Goal: Task Accomplishment & Management: Use online tool/utility

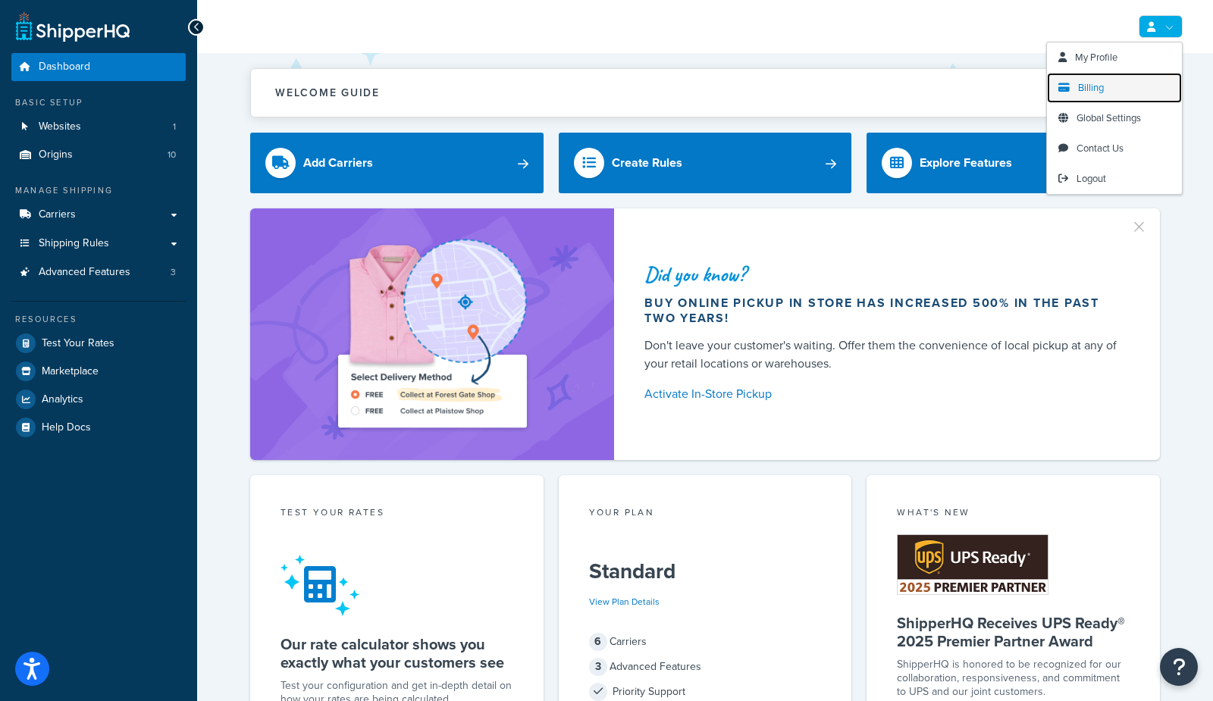
click at [1091, 86] on span "Billing" at bounding box center [1091, 87] width 26 height 14
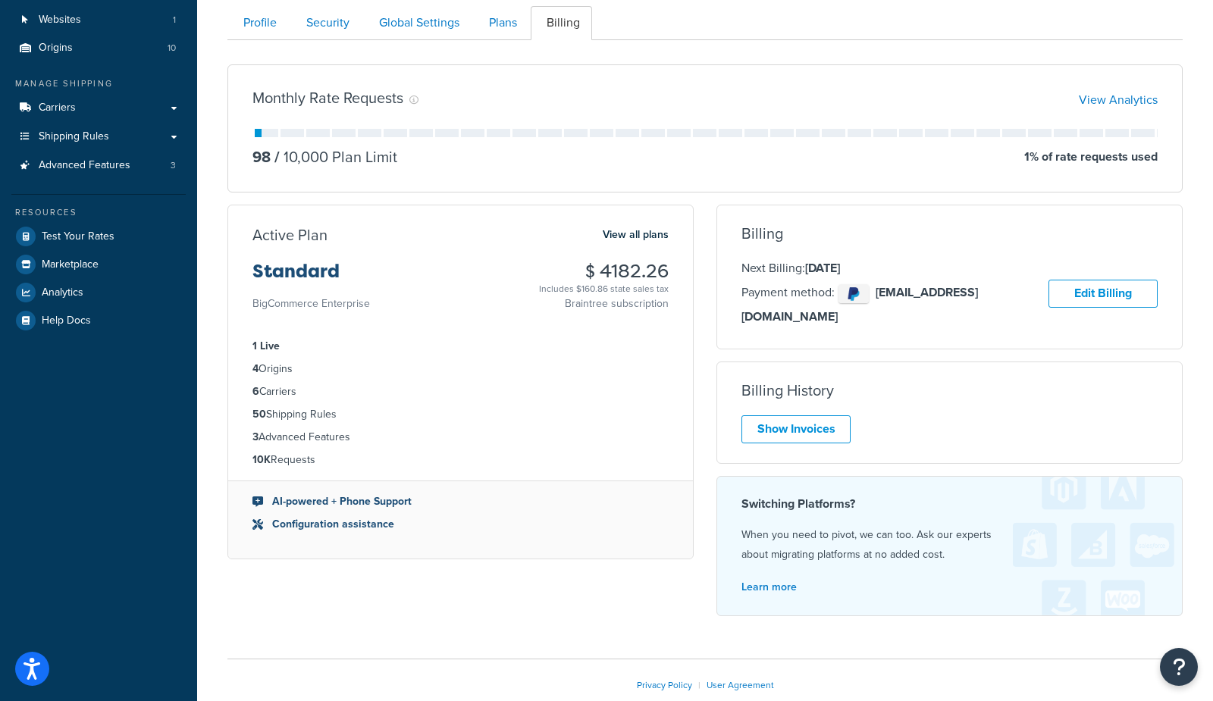
scroll to position [113, 0]
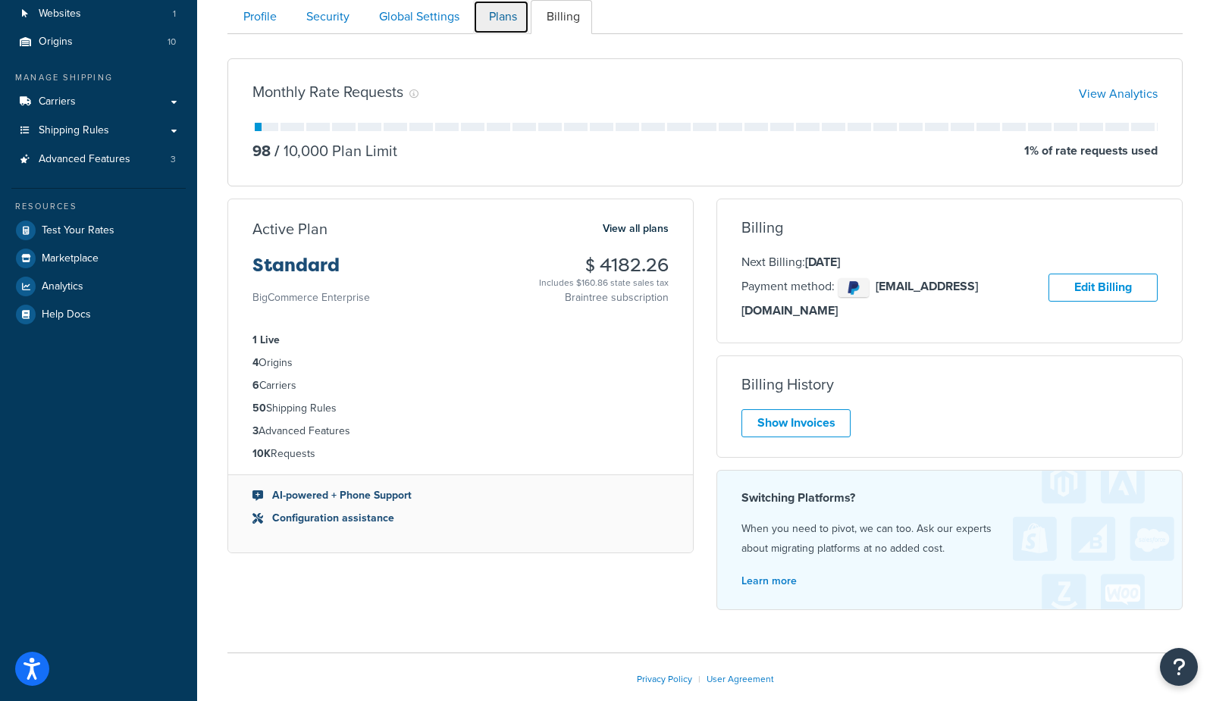
click at [509, 11] on link "Plans" at bounding box center [501, 17] width 56 height 34
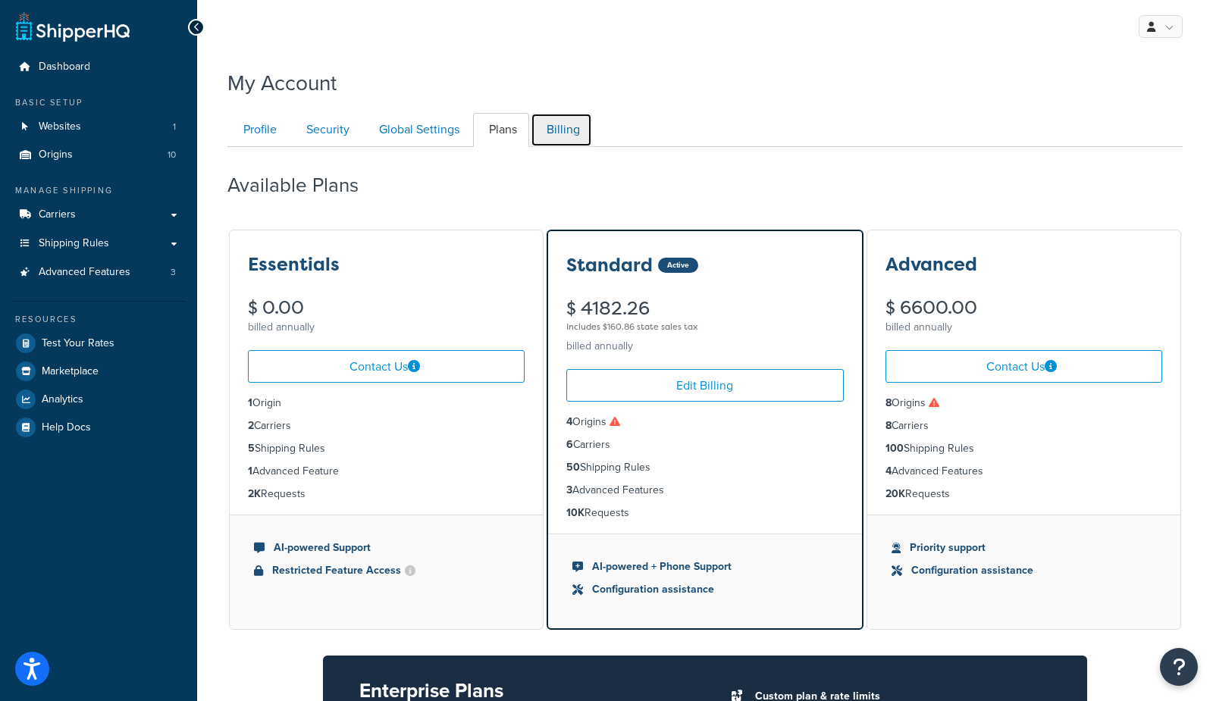
click at [556, 127] on link "Billing" at bounding box center [561, 130] width 61 height 34
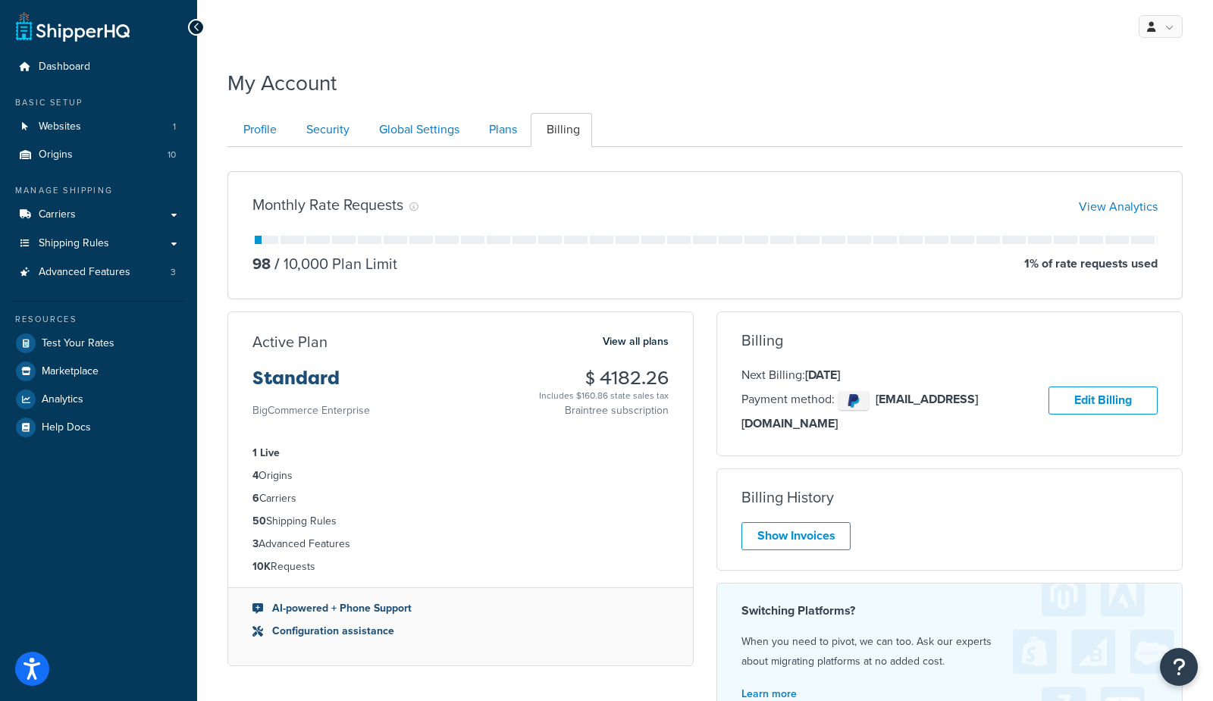
scroll to position [146, 0]
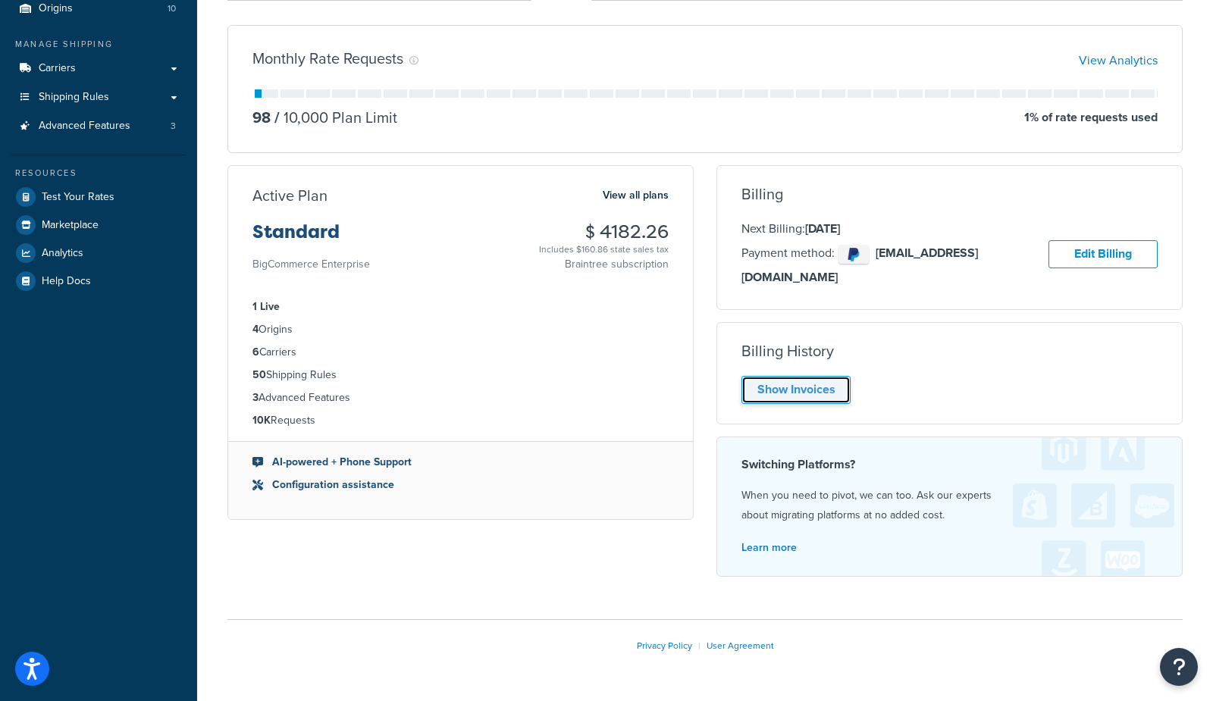
click at [767, 376] on link "Show Invoices" at bounding box center [795, 390] width 109 height 28
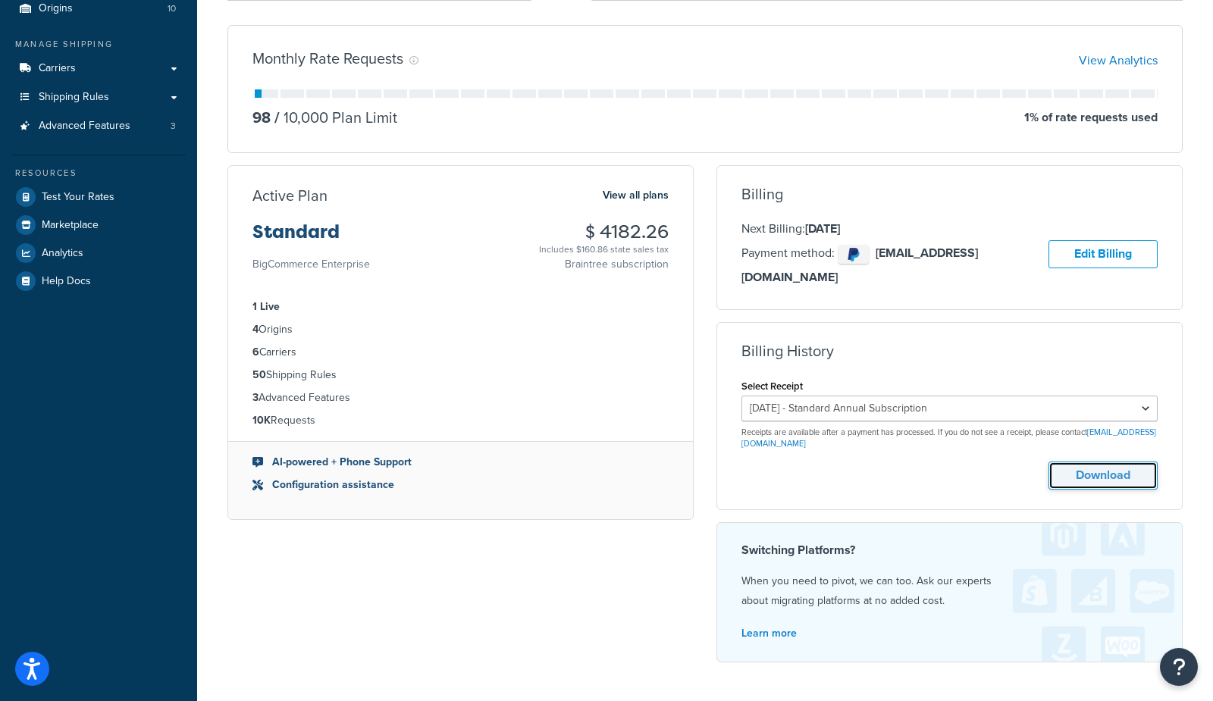
click at [1073, 462] on button "Download" at bounding box center [1102, 476] width 109 height 28
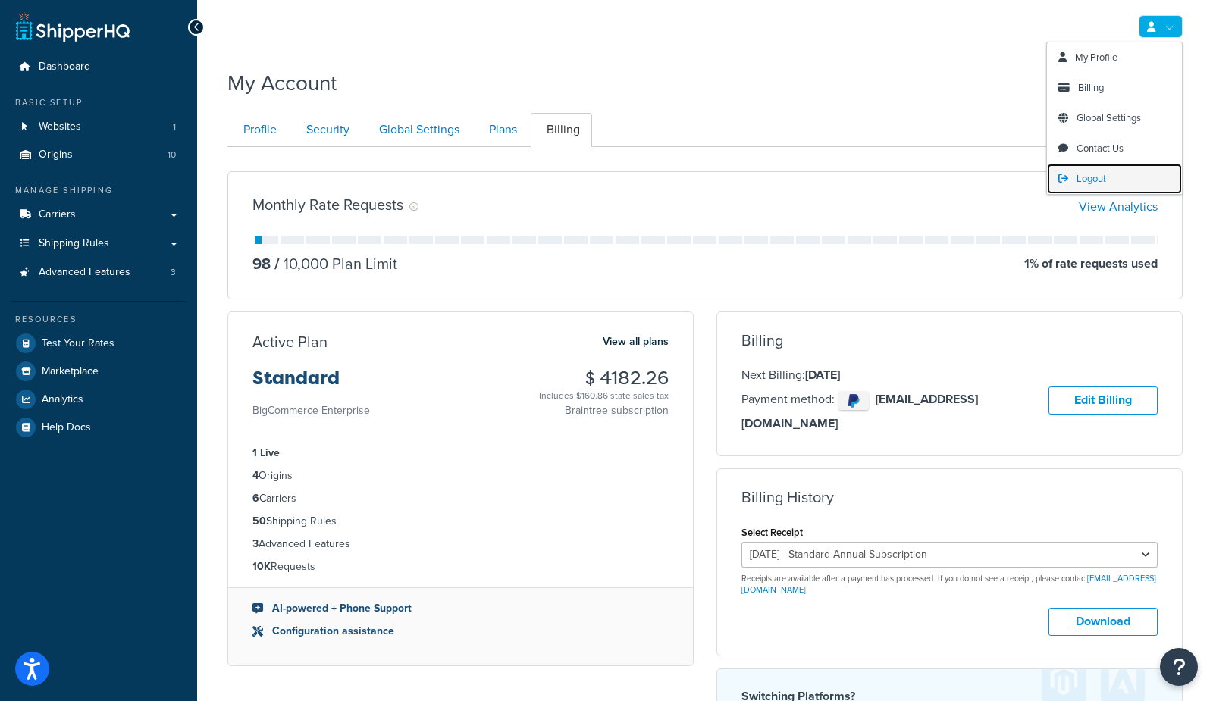
click at [1088, 175] on span "Logout" at bounding box center [1091, 178] width 30 height 14
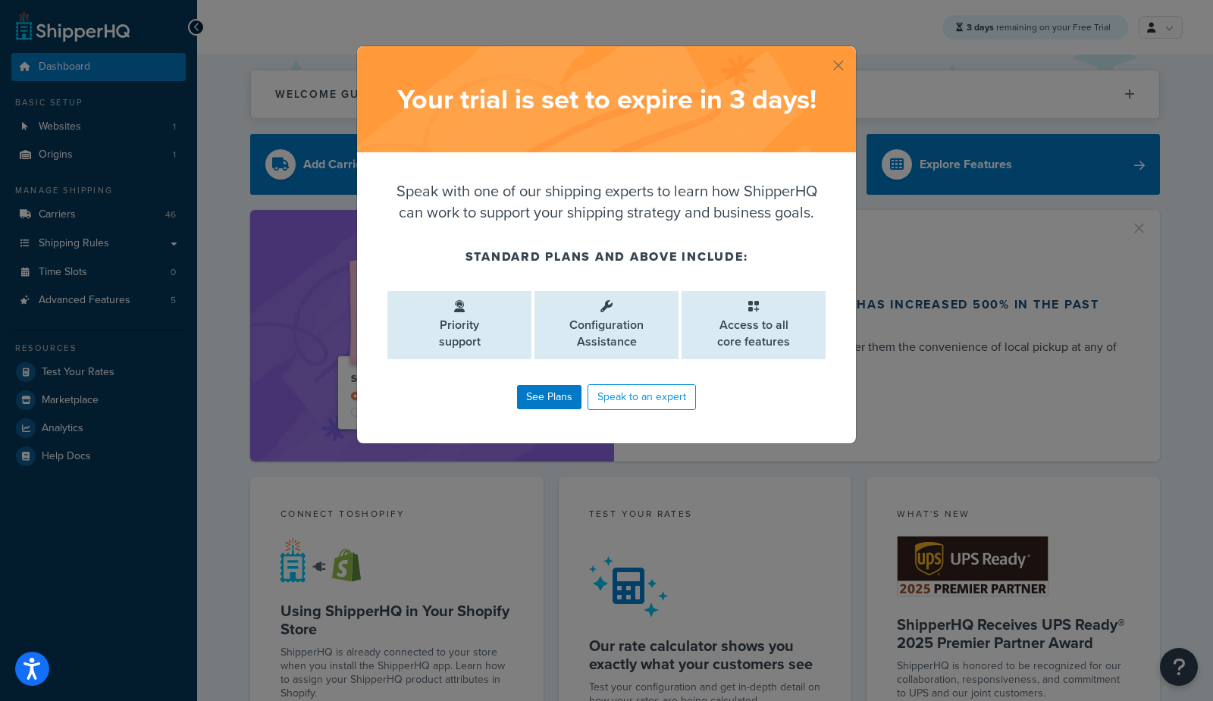
click at [829, 56] on div "Your trial is set to expire in 3 days !" at bounding box center [606, 99] width 499 height 106
click at [852, 50] on button "button" at bounding box center [854, 48] width 4 height 4
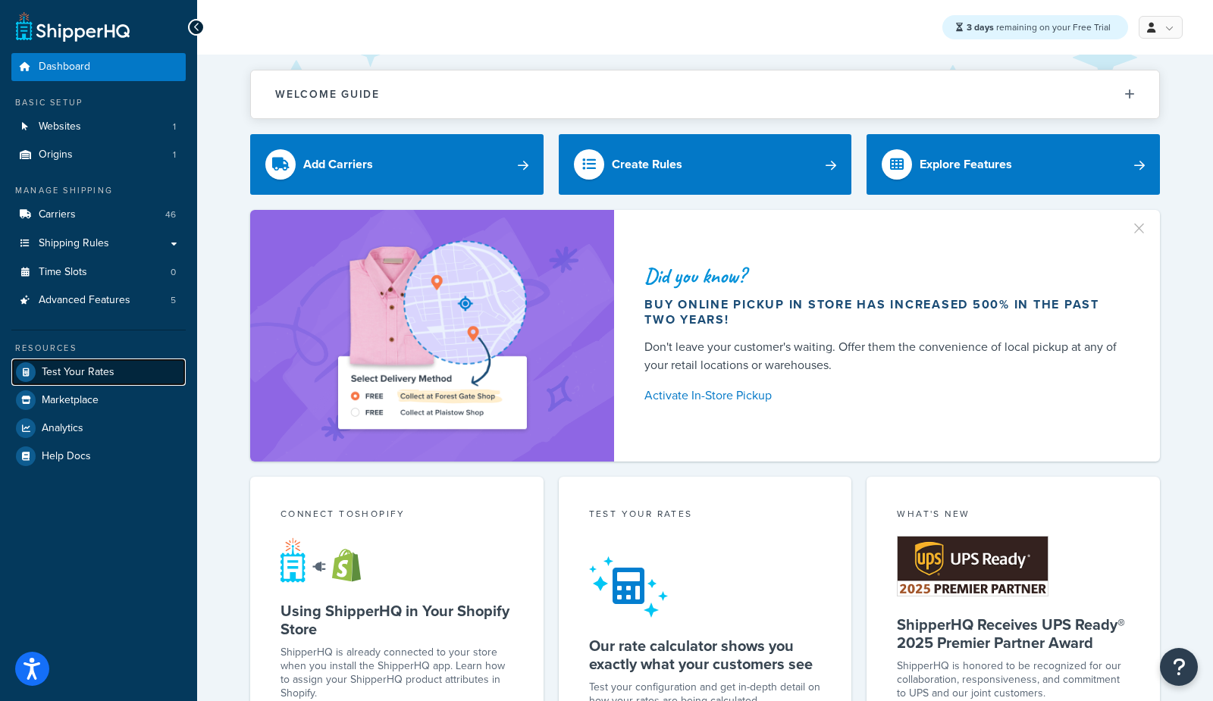
click at [89, 374] on span "Test Your Rates" at bounding box center [78, 372] width 73 height 13
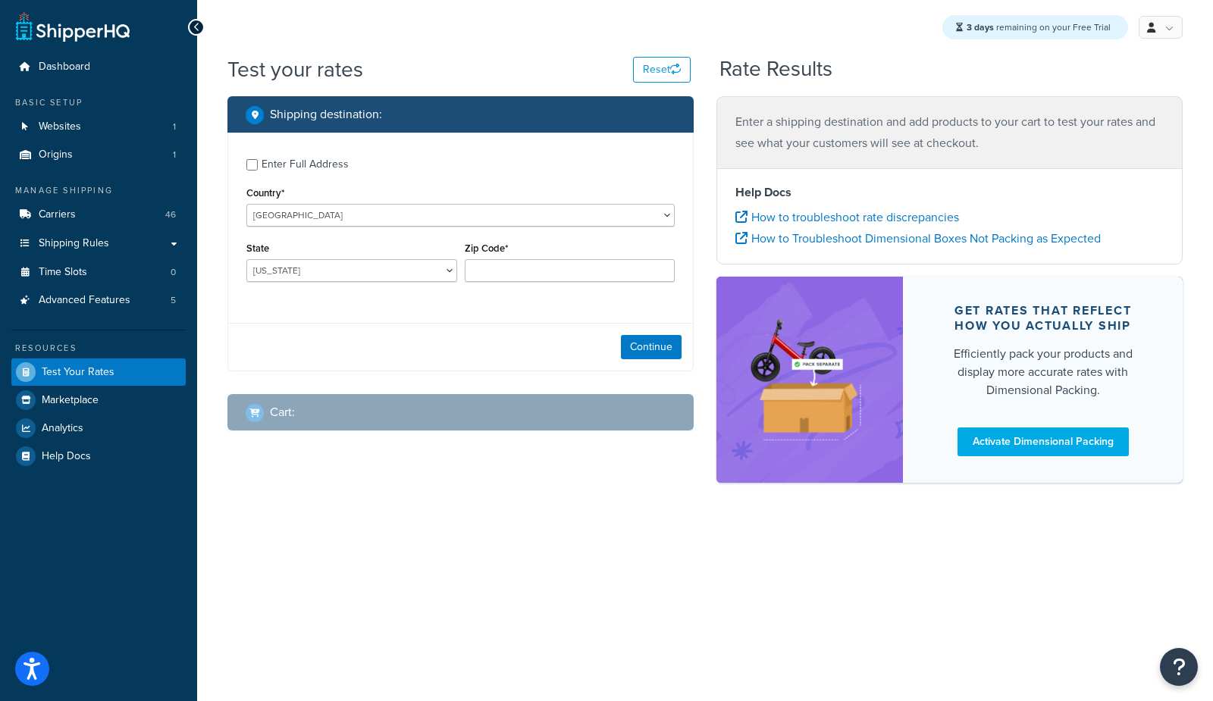
click at [323, 172] on div "Enter Full Address" at bounding box center [305, 164] width 87 height 21
click at [258, 171] on input "Enter Full Address" at bounding box center [251, 164] width 11 height 11
checkbox input "true"
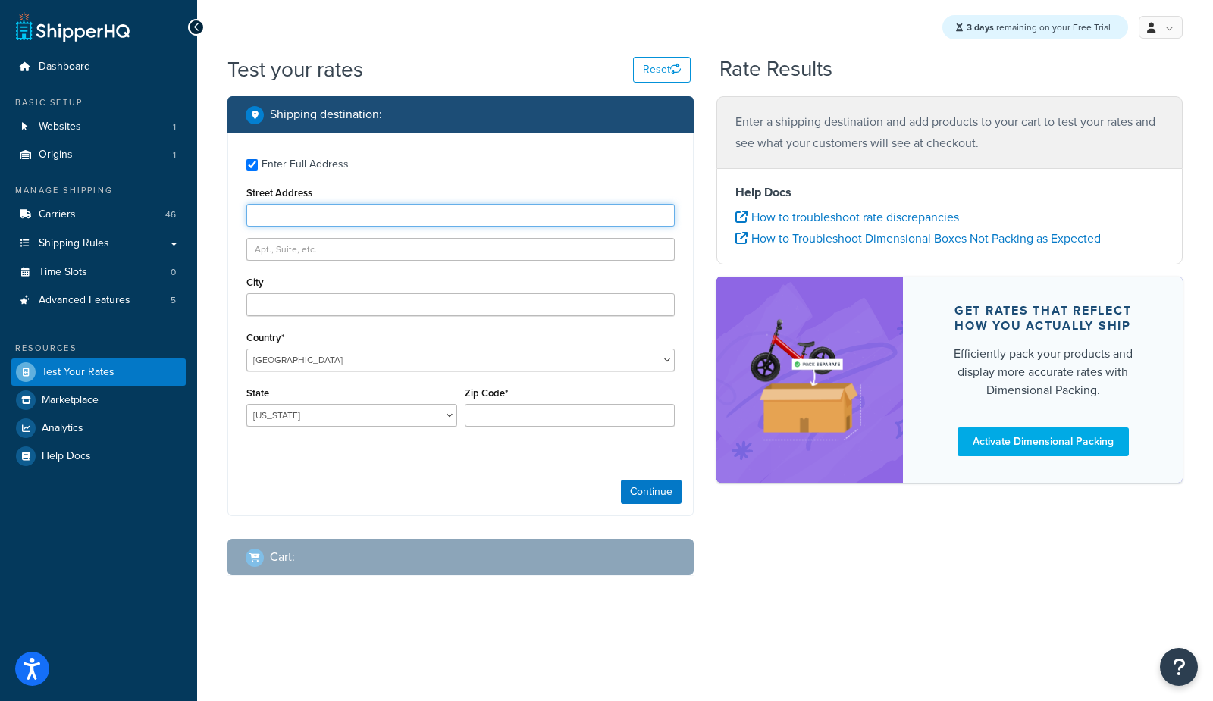
click at [299, 215] on input "Street Address" at bounding box center [460, 215] width 428 height 23
type input "127 Marginal Way"
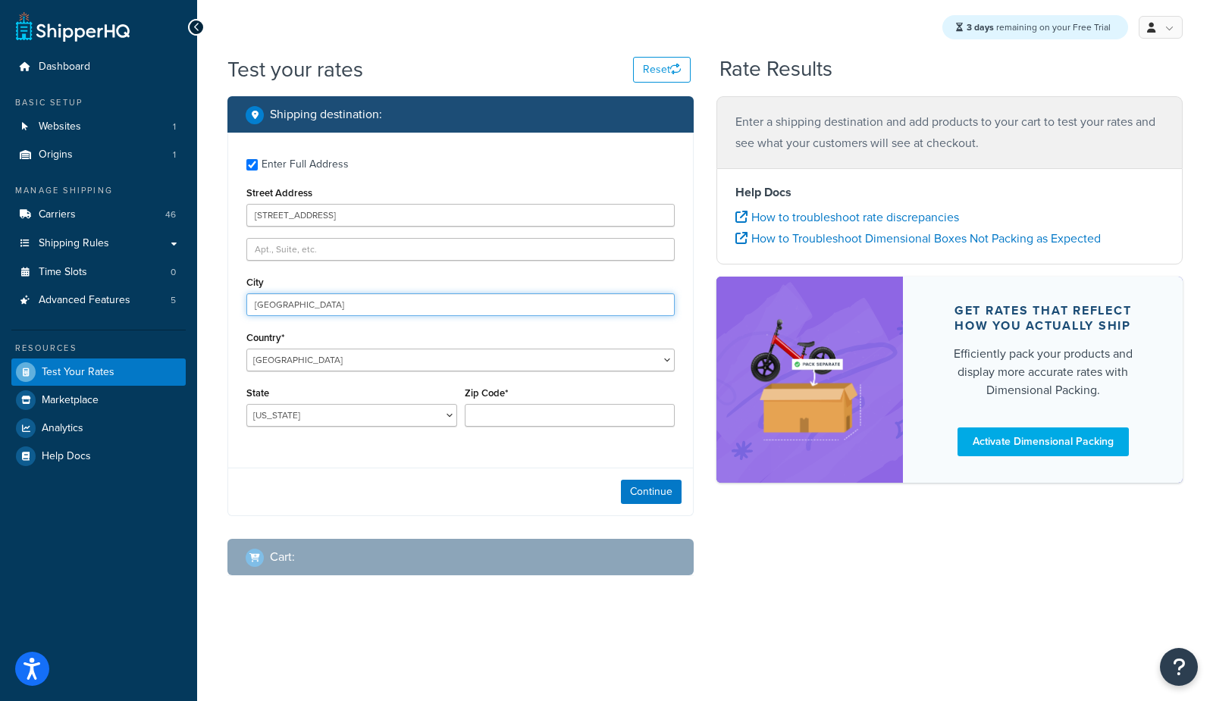
type input "Portland"
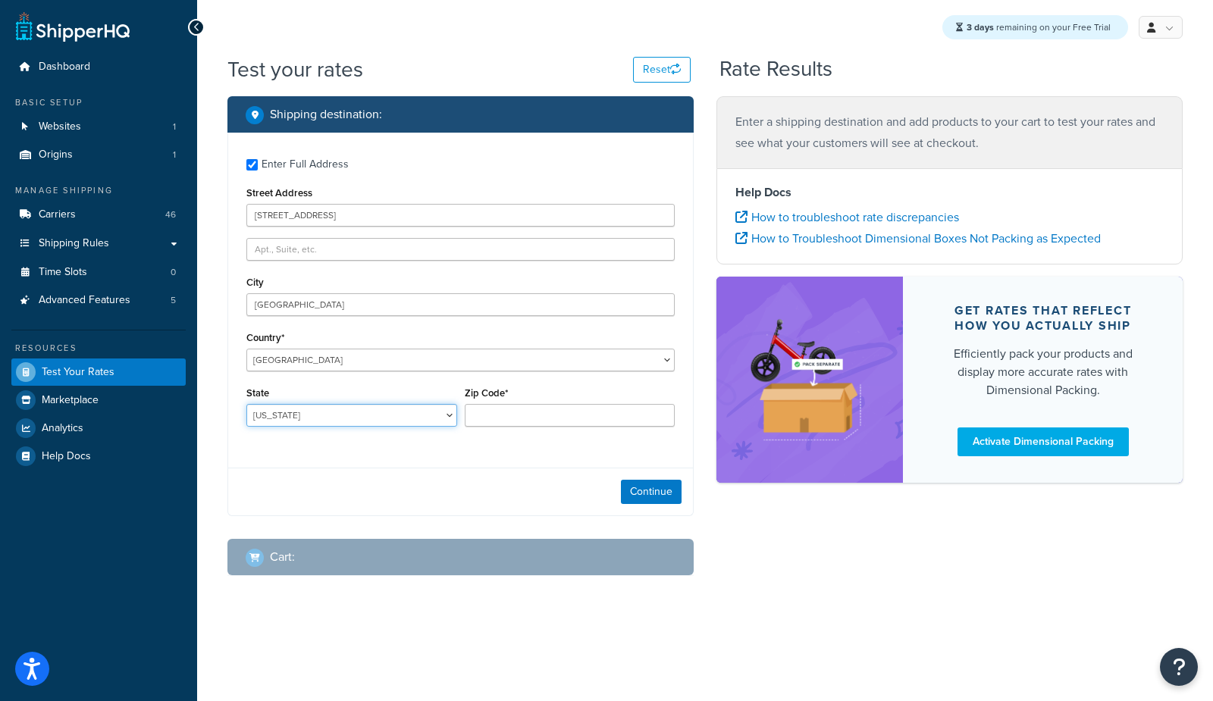
select select "ME"
type input "04101"
click at [663, 493] on button "Continue" at bounding box center [651, 492] width 61 height 24
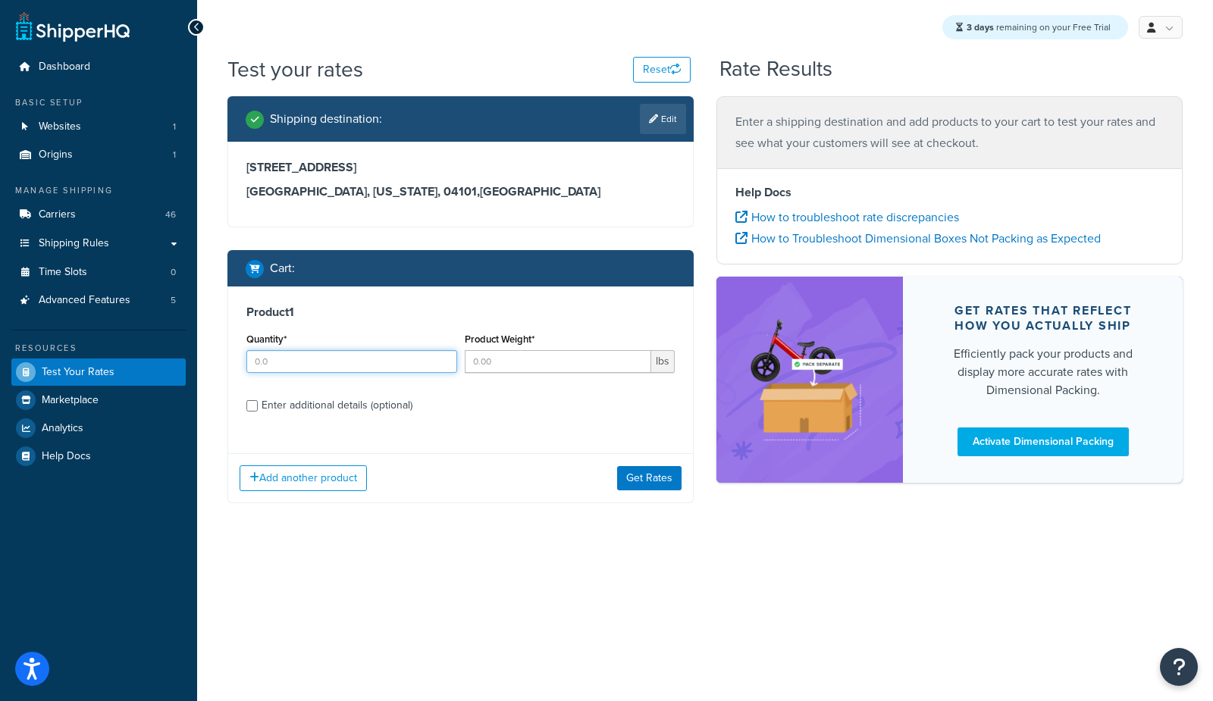
click at [332, 356] on input "Quantity*" at bounding box center [351, 361] width 211 height 23
type input "1"
click at [650, 484] on button "Get Rates" at bounding box center [649, 478] width 64 height 24
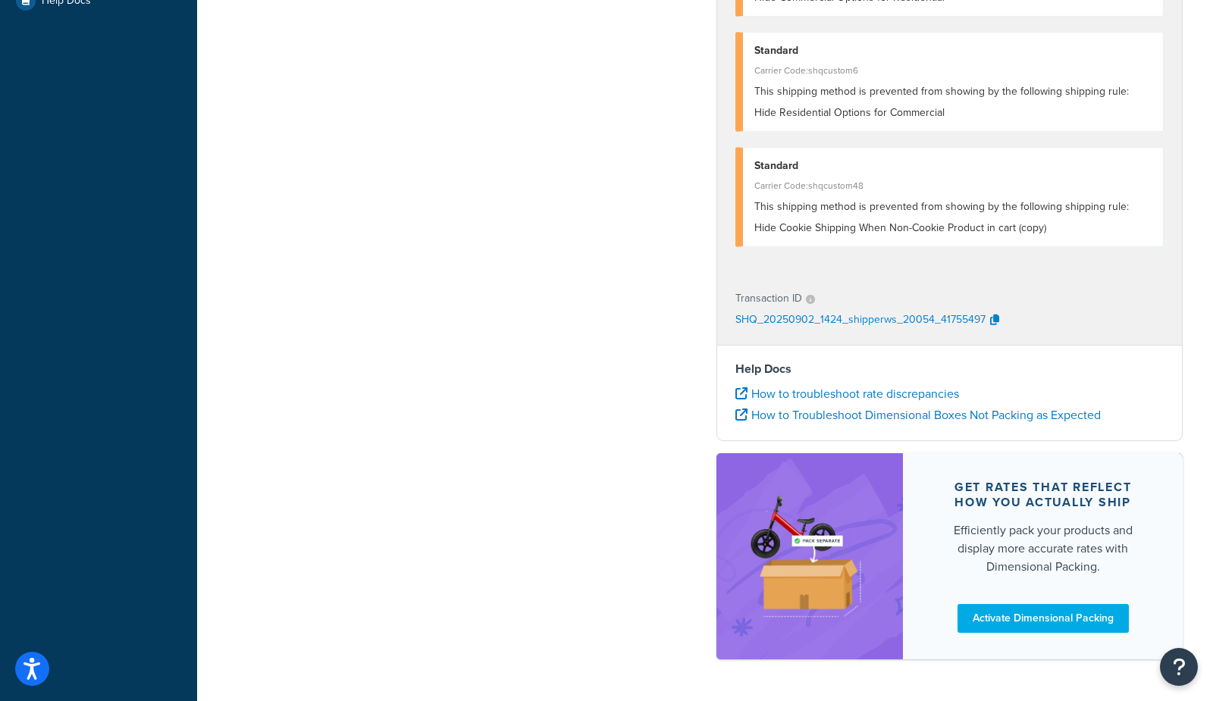
scroll to position [508, 0]
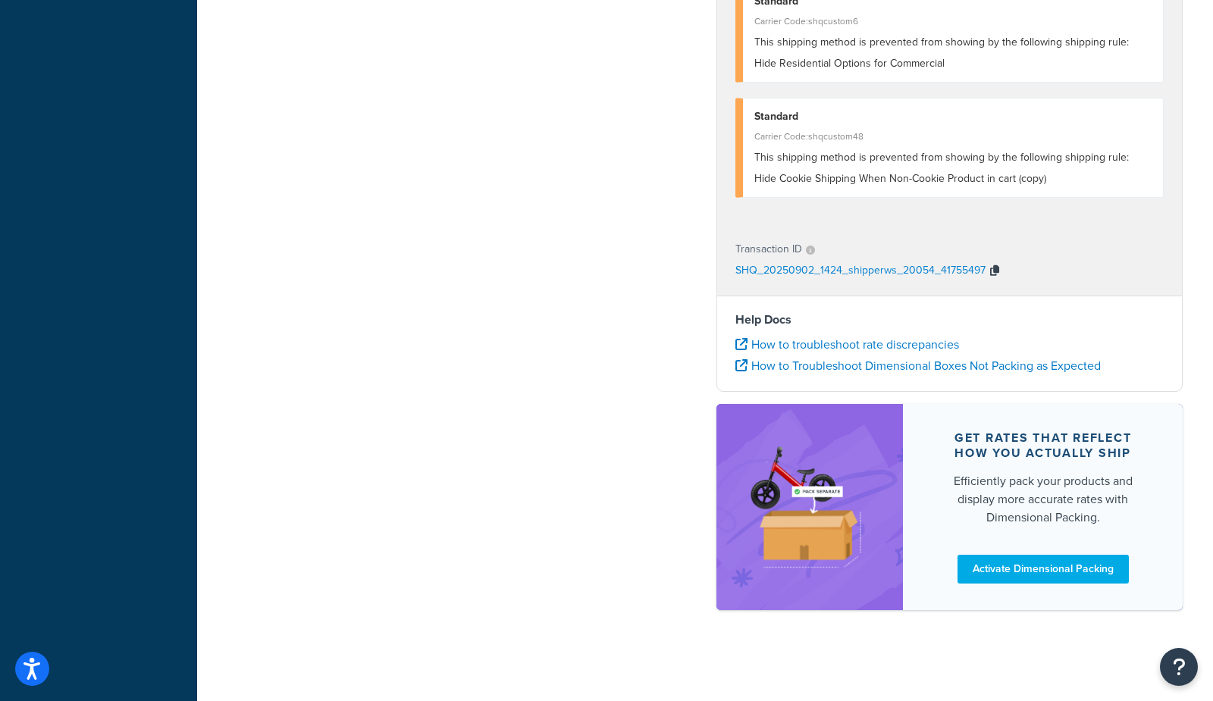
click at [995, 272] on icon "button" at bounding box center [994, 270] width 9 height 11
click at [997, 271] on icon "button" at bounding box center [994, 270] width 9 height 11
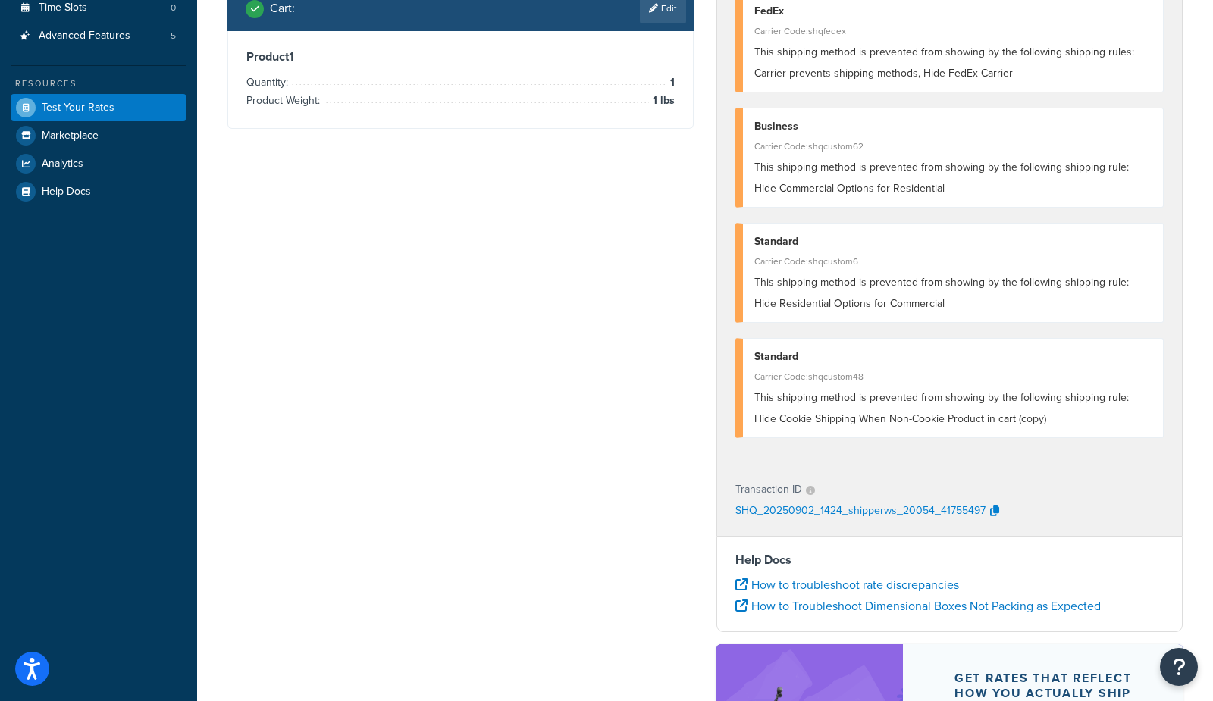
scroll to position [0, 0]
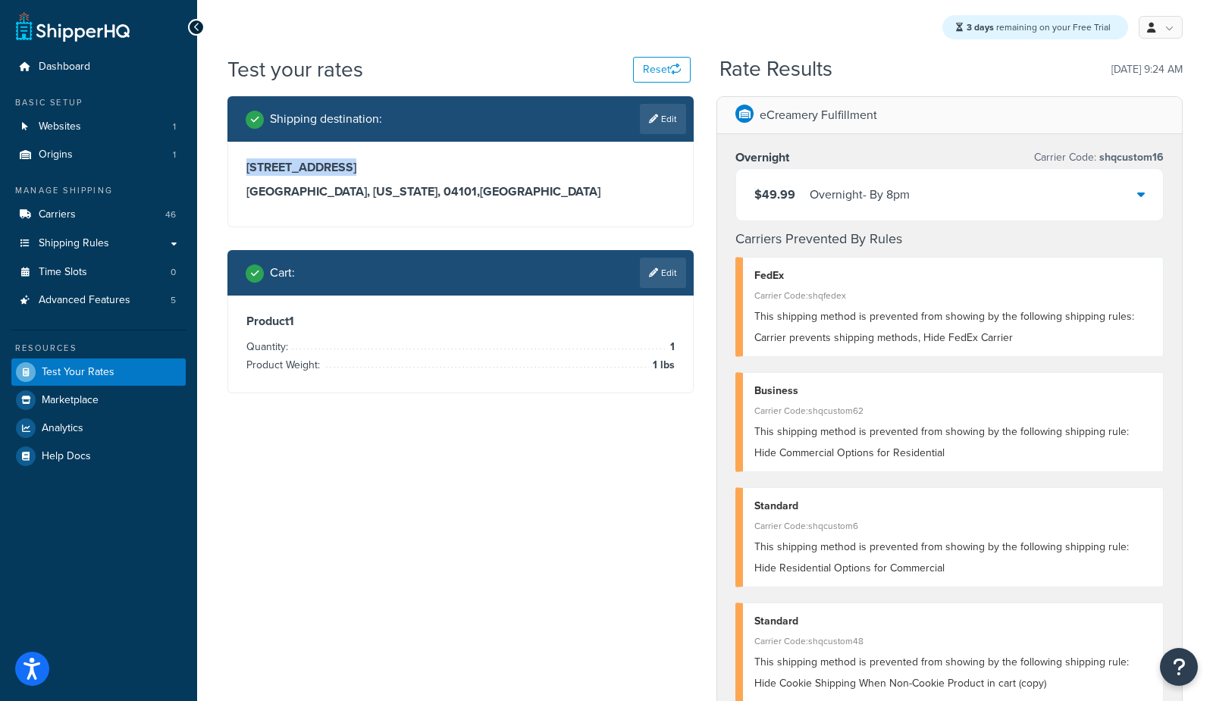
drag, startPoint x: 245, startPoint y: 167, endPoint x: 389, endPoint y: 162, distance: 144.1
click at [389, 162] on div "127 Marginal Way Portland, Maine, 04101 , United States" at bounding box center [460, 184] width 465 height 85
copy h3 "127 Marginal Way"
click at [285, 171] on h3 "127 Marginal Way" at bounding box center [460, 167] width 428 height 15
drag, startPoint x: 345, startPoint y: 166, endPoint x: 220, endPoint y: 173, distance: 125.3
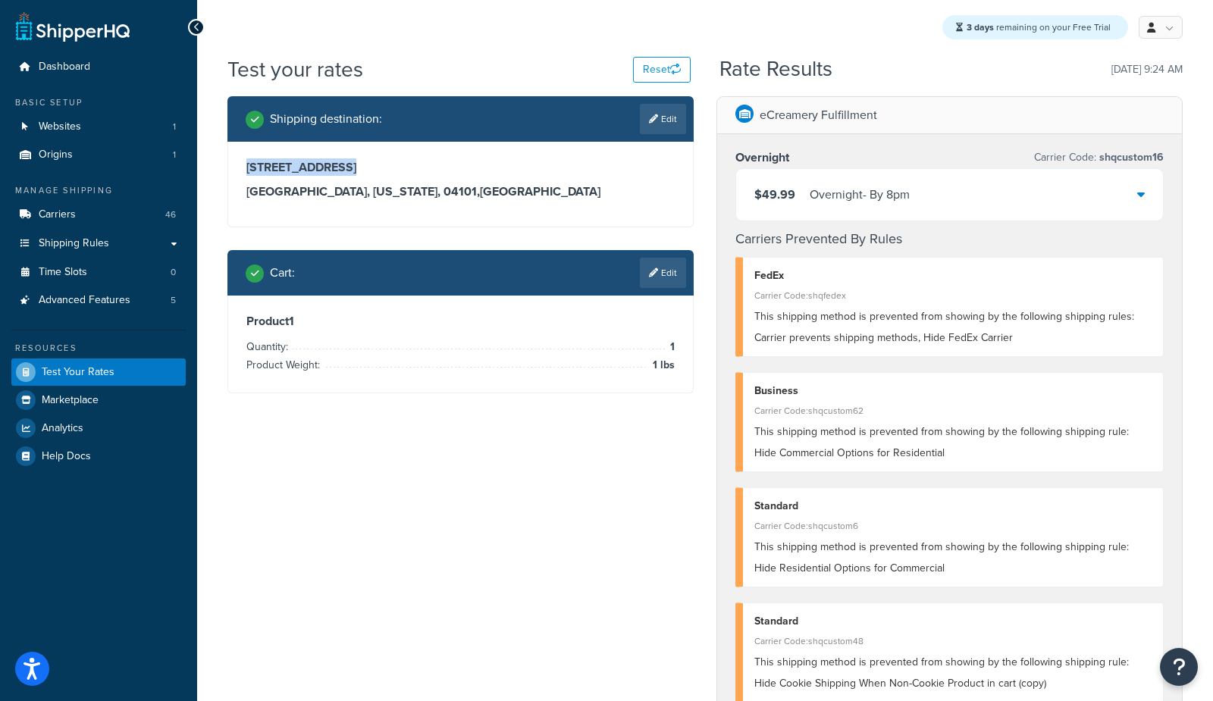
click at [219, 174] on div "Shipping destination : Edit 127 Marginal Way Portland, Maine, 04101 , United St…" at bounding box center [460, 256] width 489 height 320
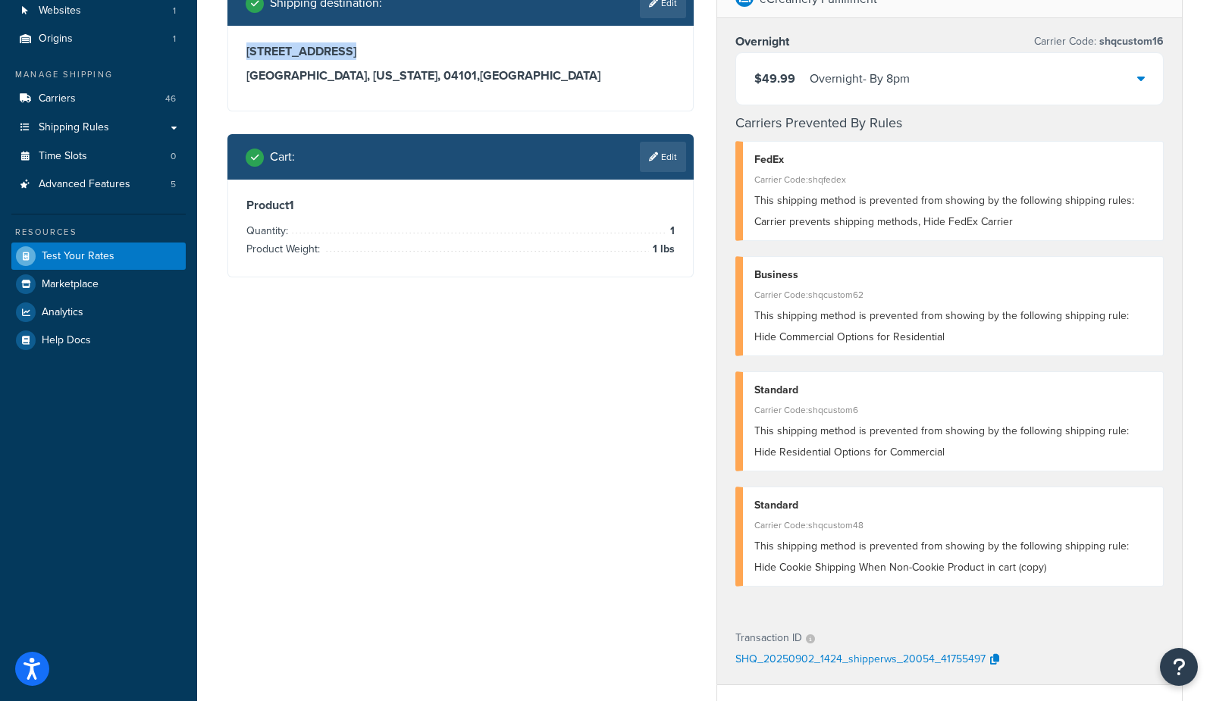
scroll to position [112, 0]
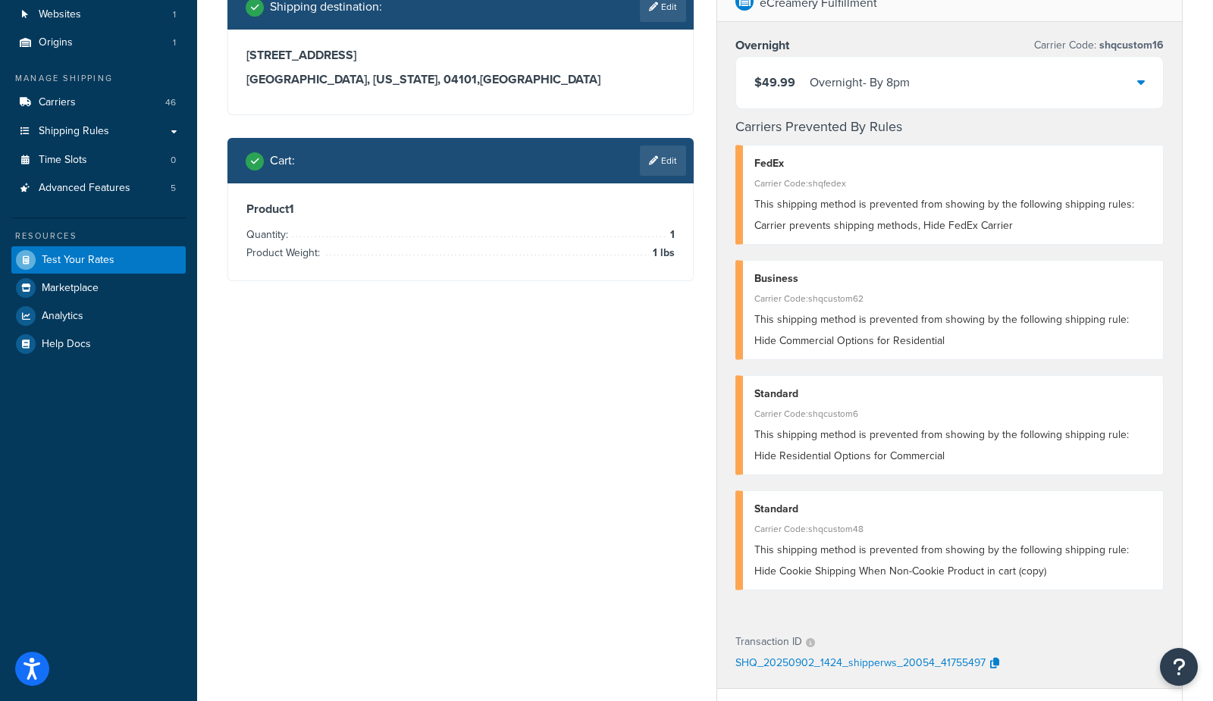
click at [866, 337] on span "This shipping method is prevented from showing by the following shipping rule: …" at bounding box center [941, 330] width 374 height 37
